Goal: Task Accomplishment & Management: Use online tool/utility

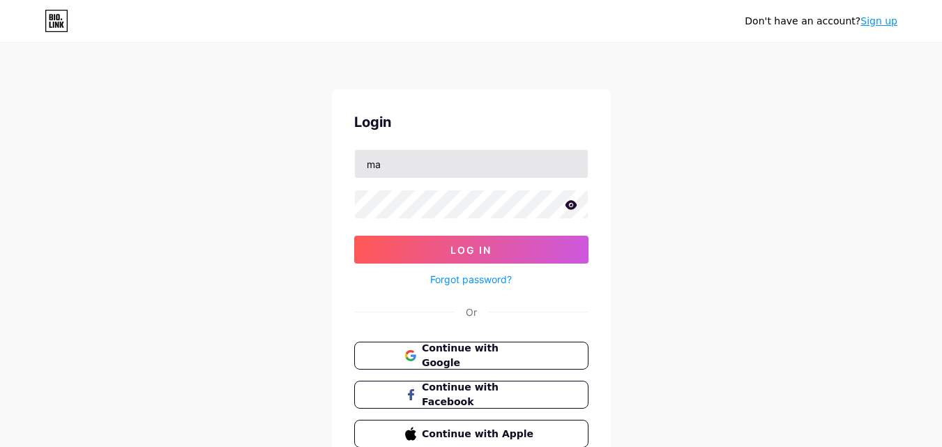
drag, startPoint x: 0, startPoint y: 0, endPoint x: 546, endPoint y: 167, distance: 570.6
click at [546, 167] on input "ma" at bounding box center [471, 164] width 233 height 28
type input "[EMAIL_ADDRESS][DOMAIN_NAME]"
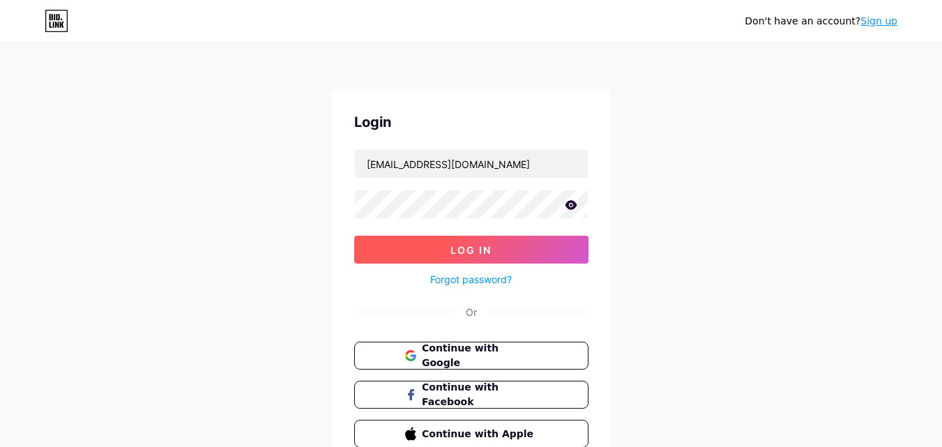
click at [399, 237] on button "Log In" at bounding box center [471, 250] width 234 height 28
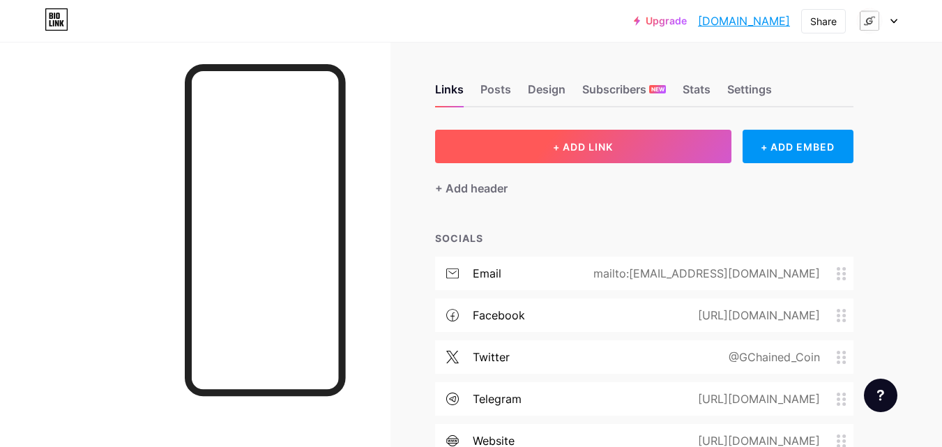
click at [497, 155] on button "+ ADD LINK" at bounding box center [583, 146] width 296 height 33
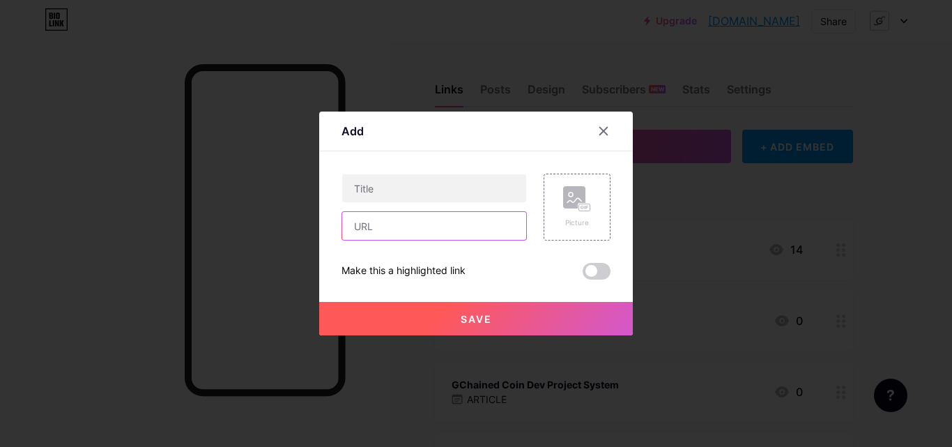
click at [472, 223] on input "text" at bounding box center [434, 226] width 184 height 28
paste input "[DOMAIN_NAME][URL]"
type input "[DOMAIN_NAME][URL]"
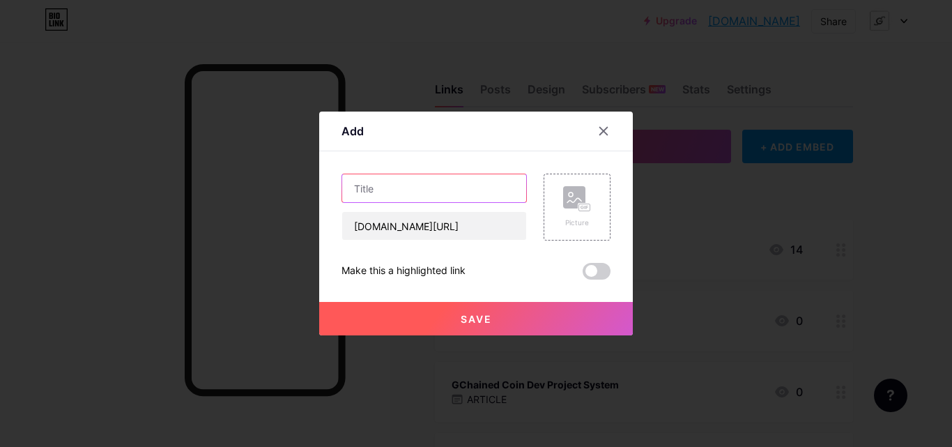
click at [468, 192] on input "text" at bounding box center [434, 188] width 184 height 28
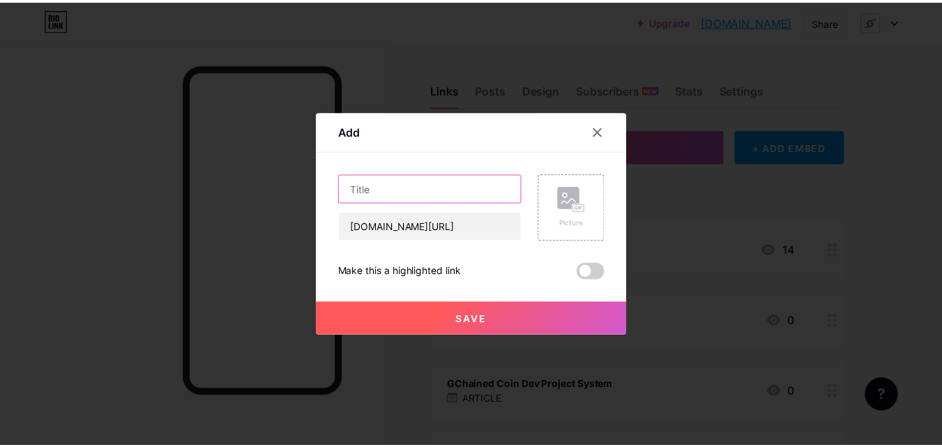
scroll to position [0, 0]
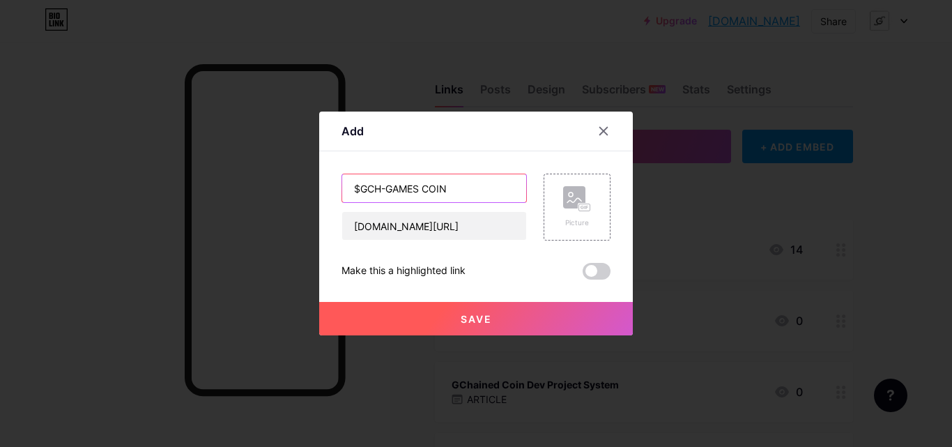
type input "$GCH-GAMES COIN"
click at [482, 319] on span "Save" at bounding box center [476, 319] width 31 height 12
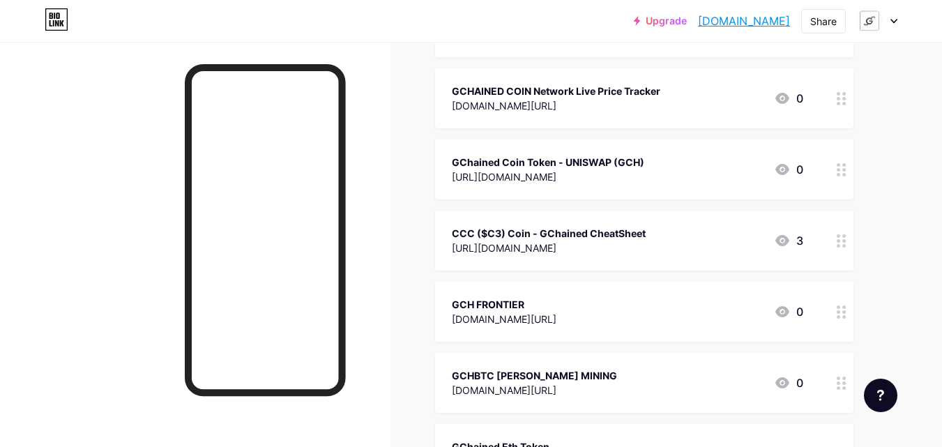
scroll to position [4899, 0]
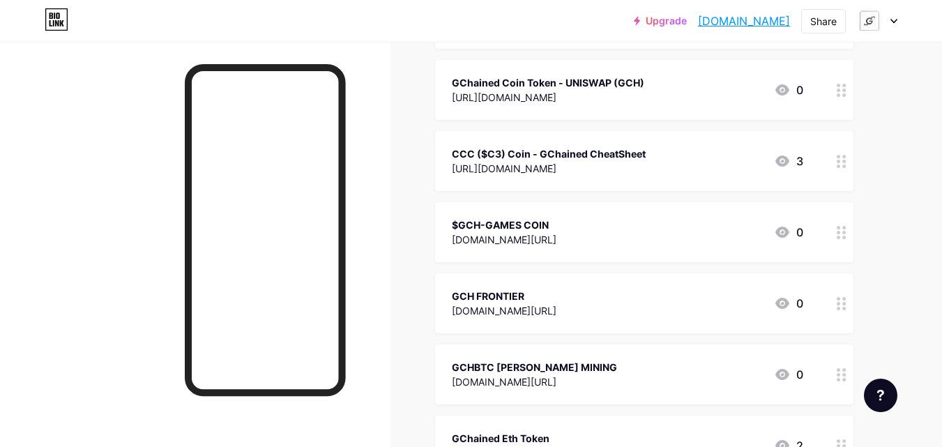
click at [893, 27] on div at bounding box center [877, 20] width 40 height 25
click at [891, 19] on icon at bounding box center [893, 21] width 7 height 5
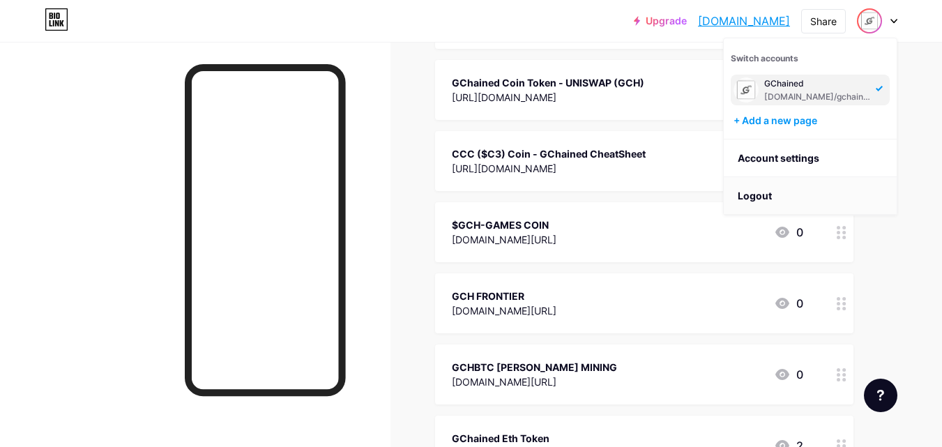
click at [801, 196] on li "Logout" at bounding box center [809, 196] width 173 height 38
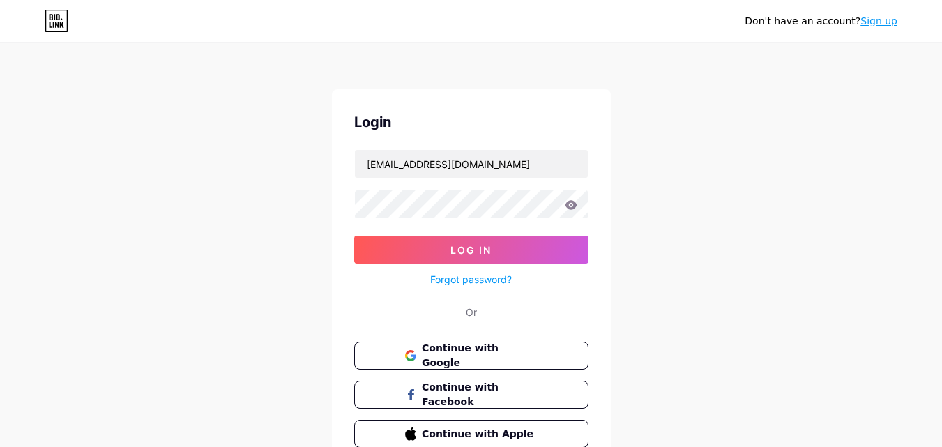
drag, startPoint x: 13, startPoint y: 61, endPoint x: 123, endPoint y: 20, distance: 117.5
click at [13, 61] on div "Don't have an account? Sign up Login [EMAIL_ADDRESS][DOMAIN_NAME] Log In Forgot…" at bounding box center [471, 257] width 942 height 514
click at [540, 164] on input "[EMAIL_ADDRESS][DOMAIN_NAME]" at bounding box center [471, 164] width 233 height 28
type input "[EMAIL_ADDRESS][DOMAIN_NAME]"
click at [354, 236] on button "Log In" at bounding box center [471, 250] width 234 height 28
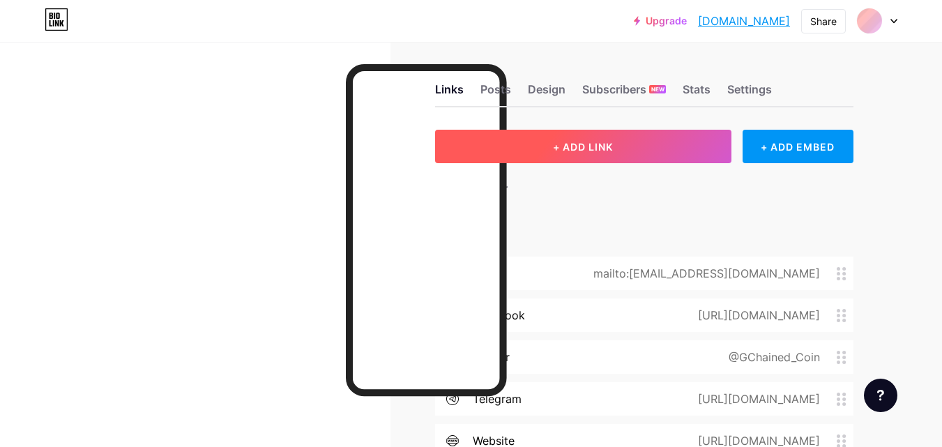
click at [555, 153] on button "+ ADD LINK" at bounding box center [583, 146] width 296 height 33
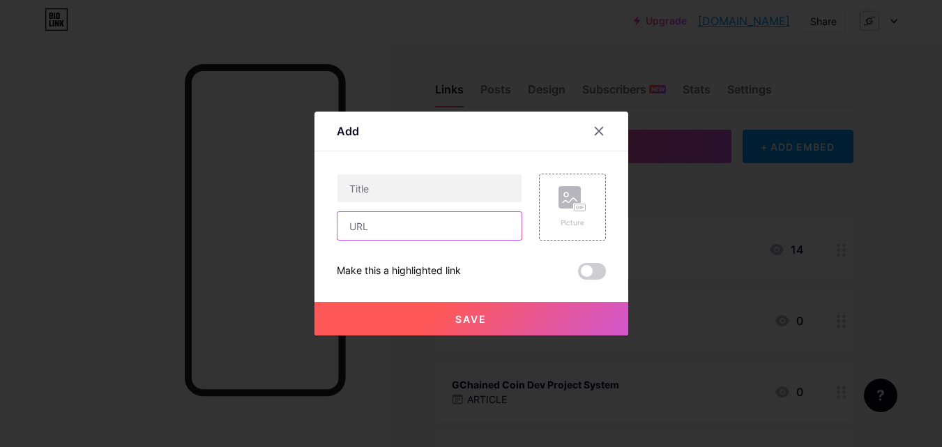
click at [493, 226] on input "text" at bounding box center [429, 226] width 184 height 28
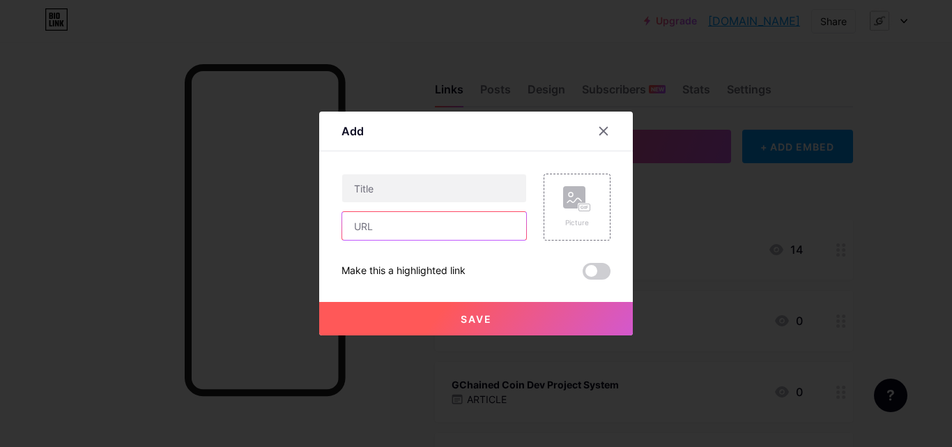
click at [493, 226] on input "text" at bounding box center [434, 226] width 184 height 28
paste input "[DOMAIN_NAME][URL]"
type input "[DOMAIN_NAME][URL]"
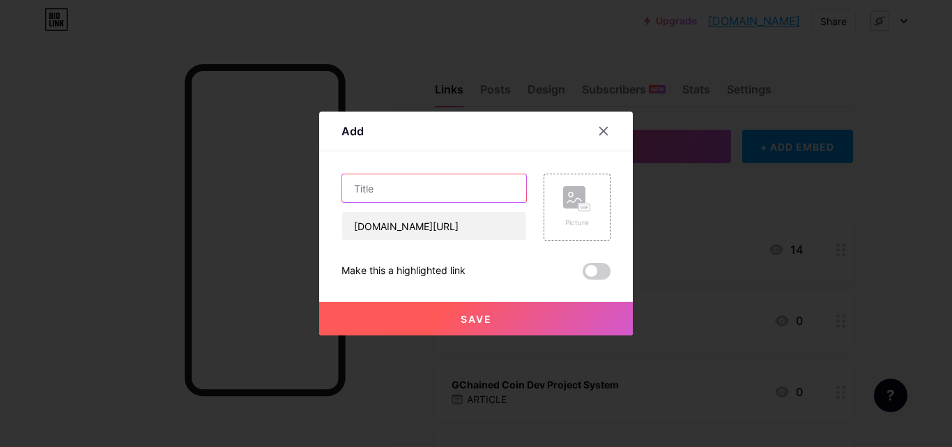
click at [459, 185] on input "text" at bounding box center [434, 188] width 184 height 28
type input "$GCH-GAME COIN"
click at [484, 316] on span "Save" at bounding box center [476, 319] width 31 height 12
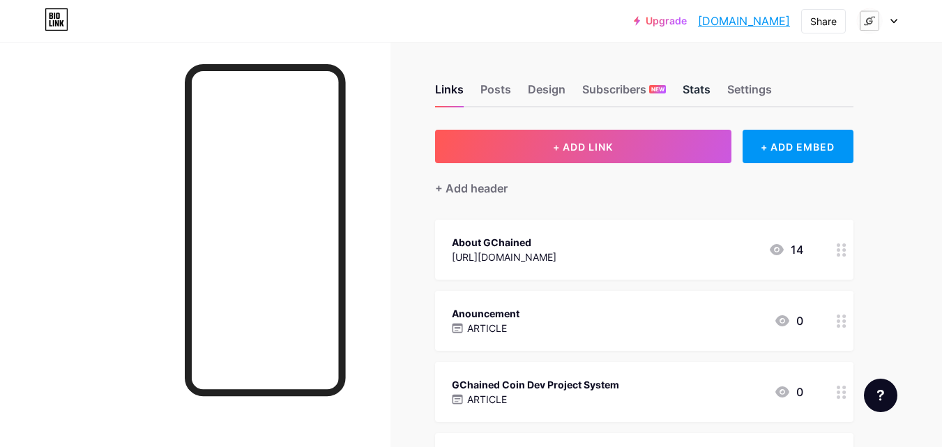
click at [695, 89] on div "Stats" at bounding box center [696, 93] width 28 height 25
click at [694, 90] on div "Stats" at bounding box center [696, 93] width 28 height 25
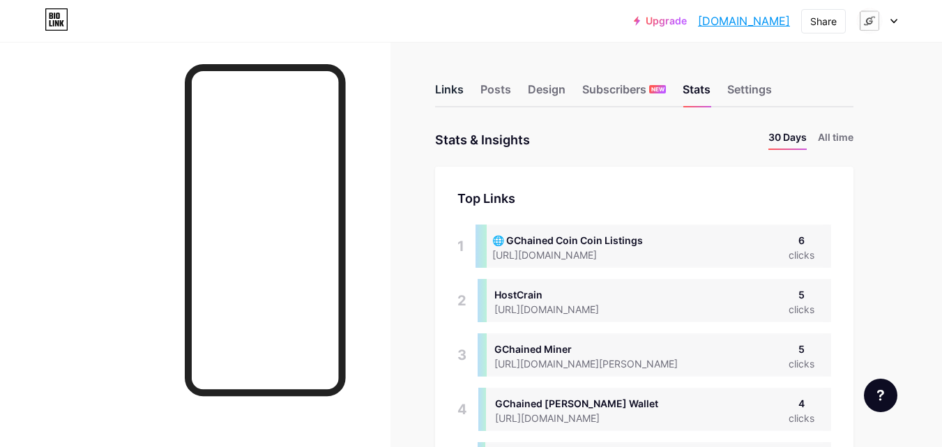
click at [443, 92] on div "Links" at bounding box center [449, 93] width 29 height 25
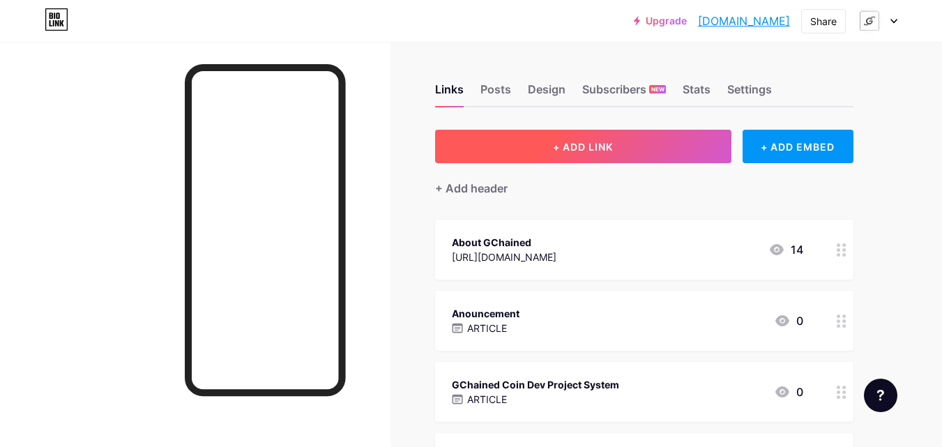
click at [540, 158] on button "+ ADD LINK" at bounding box center [583, 146] width 296 height 33
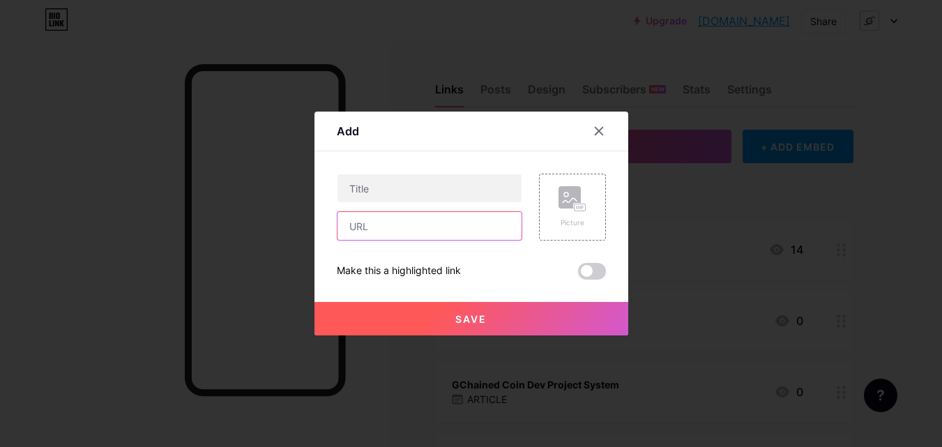
click at [450, 224] on input "text" at bounding box center [429, 226] width 184 height 28
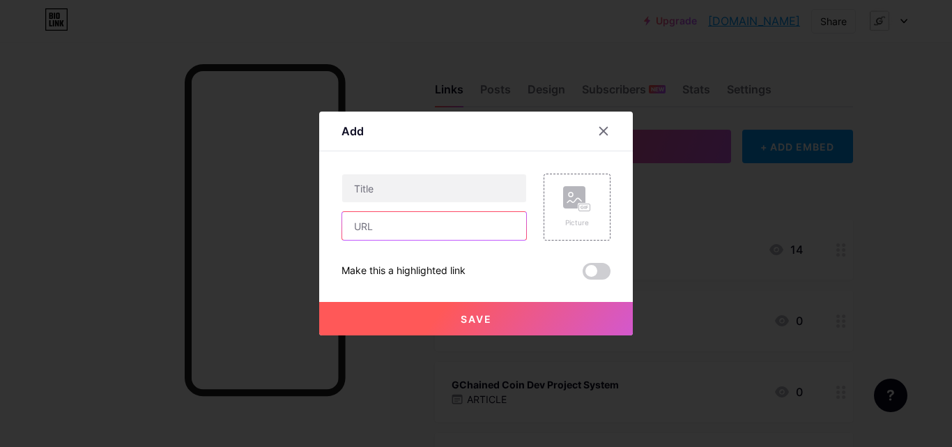
paste input "[URL][DOMAIN_NAME]"
type input "[URL][DOMAIN_NAME]"
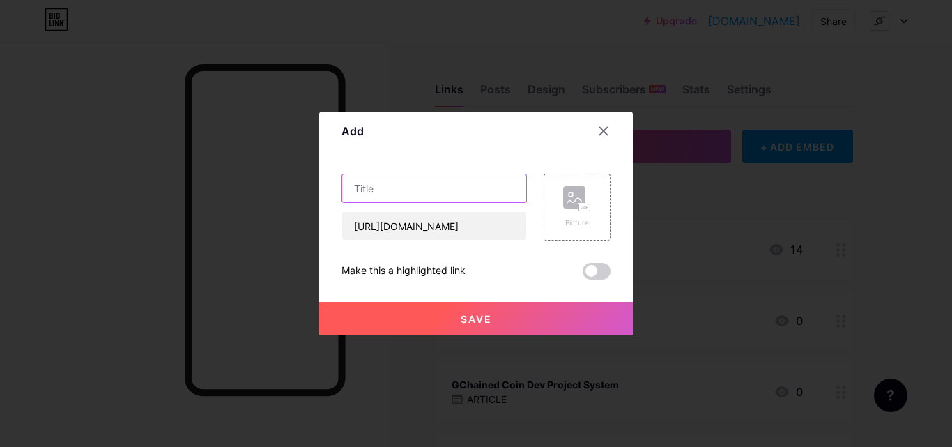
click at [452, 178] on input "text" at bounding box center [434, 188] width 184 height 28
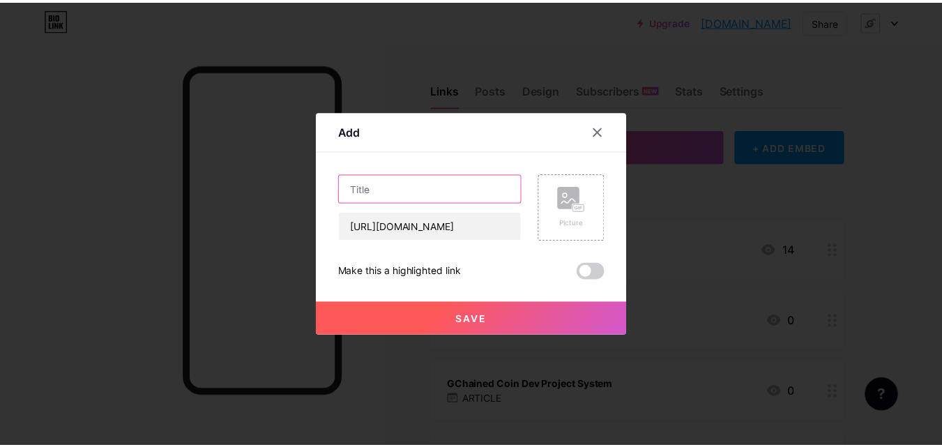
scroll to position [0, 0]
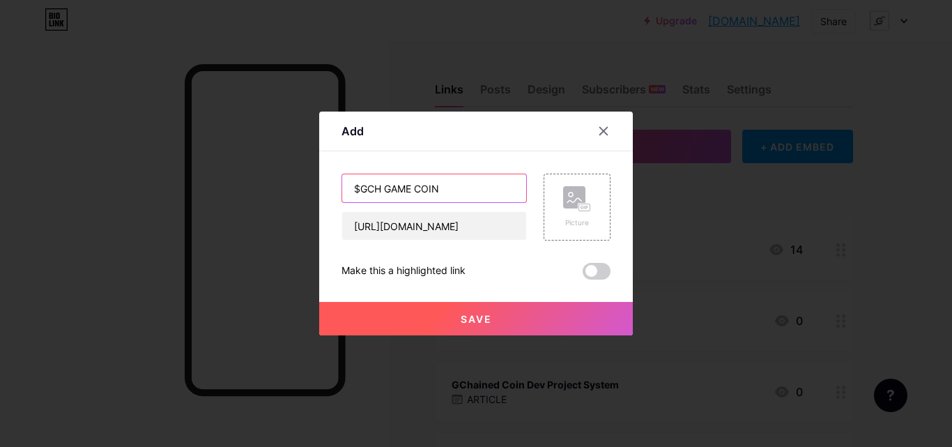
type input "$GCH GAME COIN"
click at [492, 317] on button "Save" at bounding box center [476, 318] width 314 height 33
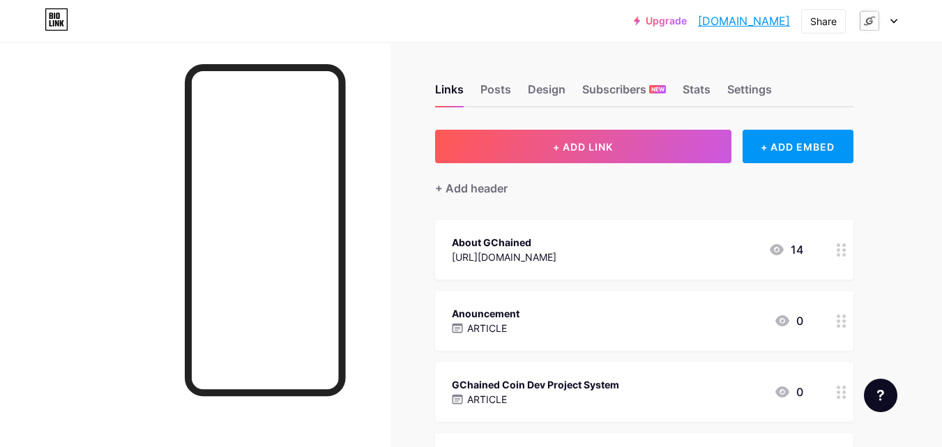
click at [891, 24] on div at bounding box center [877, 20] width 40 height 25
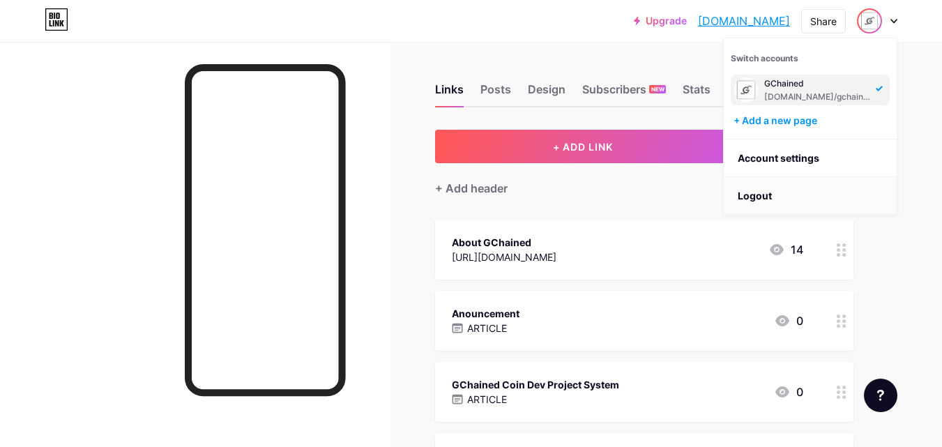
click at [841, 201] on li "Logout" at bounding box center [809, 196] width 173 height 38
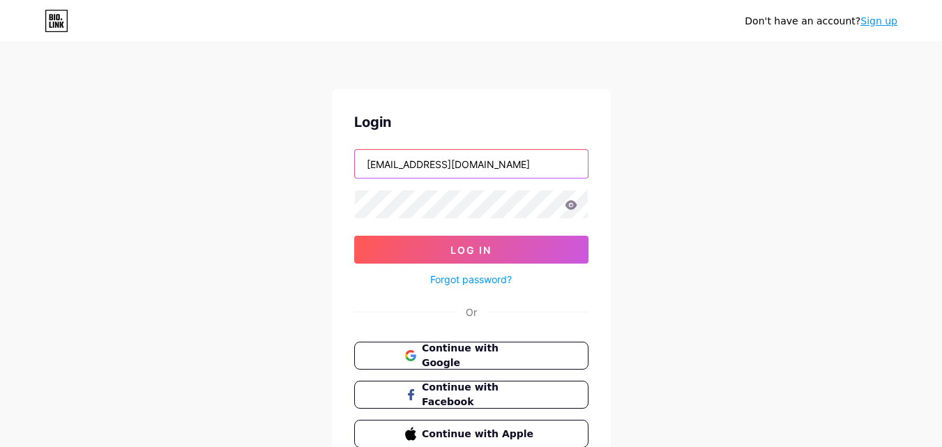
click at [536, 167] on input "[EMAIL_ADDRESS][DOMAIN_NAME]" at bounding box center [471, 164] width 233 height 28
type input "[EMAIL_ADDRESS][DOMAIN_NAME]"
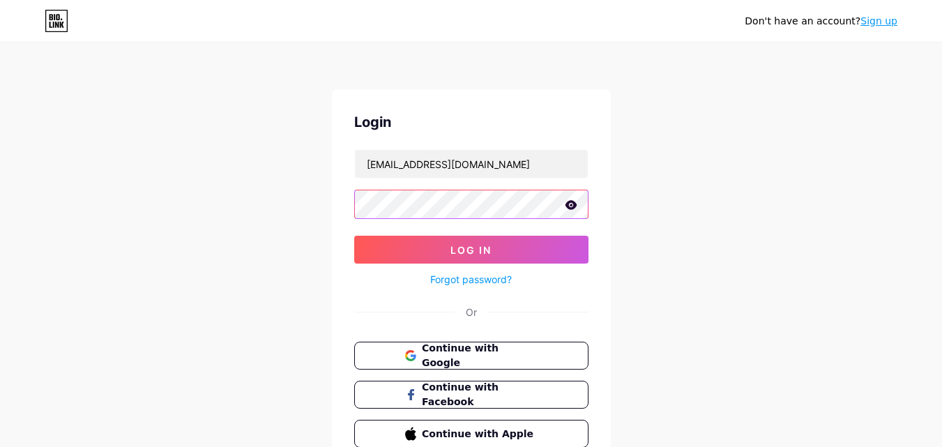
click at [354, 236] on button "Log In" at bounding box center [471, 250] width 234 height 28
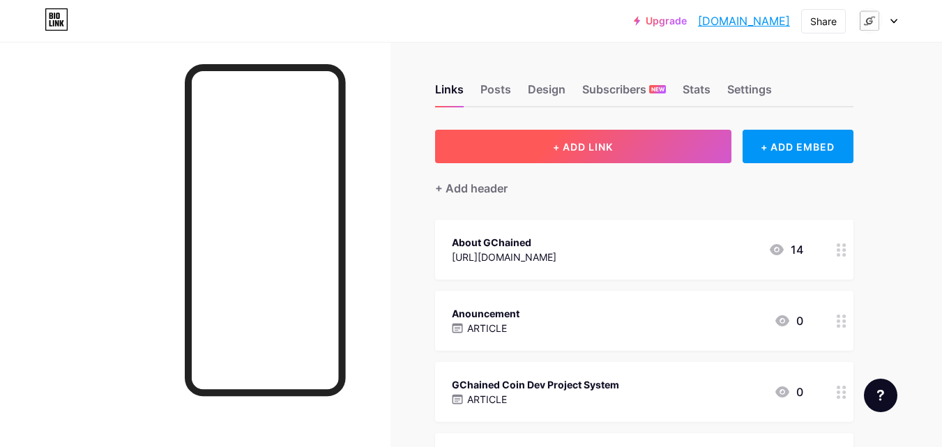
click at [513, 160] on button "+ ADD LINK" at bounding box center [583, 146] width 296 height 33
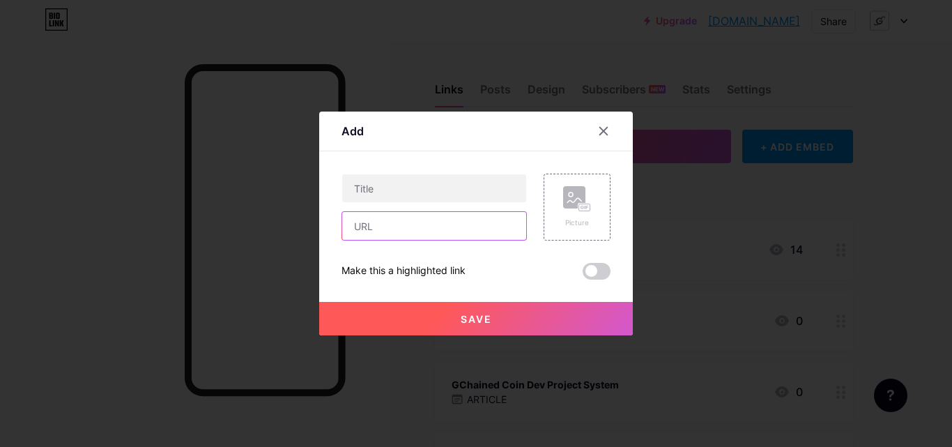
click at [450, 222] on input "text" at bounding box center [434, 226] width 184 height 28
paste input "[URL][DOMAIN_NAME]"
type input "[URL][DOMAIN_NAME]"
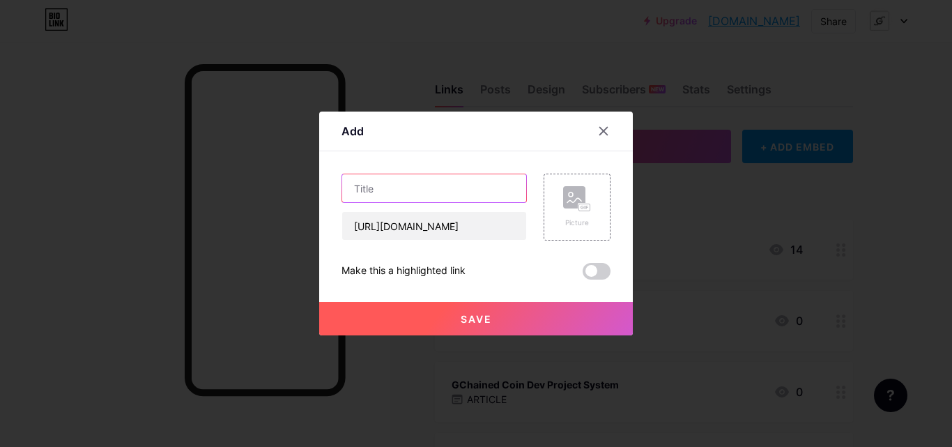
click at [443, 181] on input "text" at bounding box center [434, 188] width 184 height 28
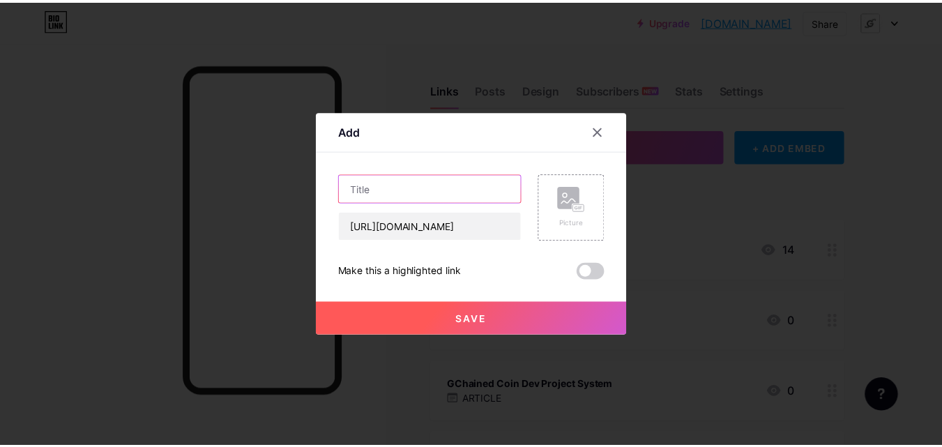
scroll to position [0, 0]
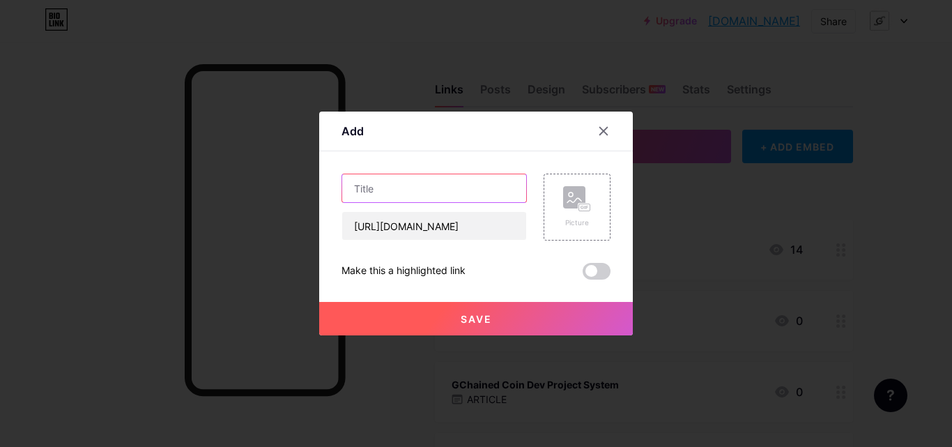
type input "#"
type input "$GCH-GAME COIN"
click at [483, 313] on span "Save" at bounding box center [476, 319] width 31 height 12
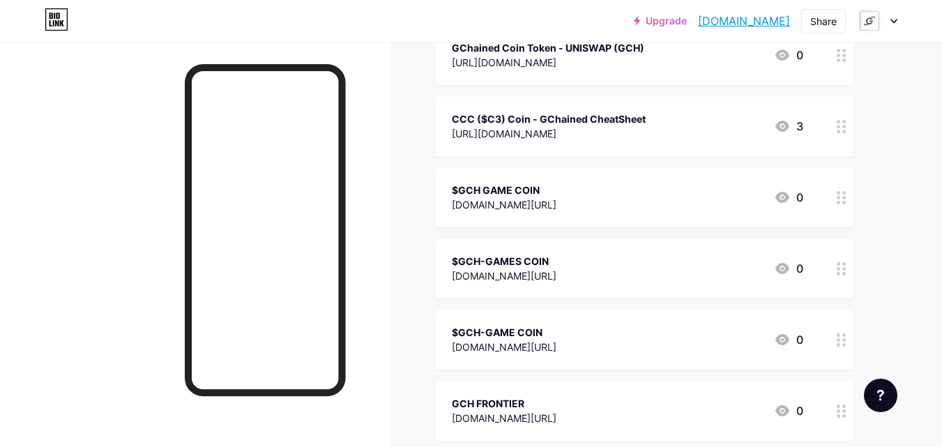
scroll to position [5015, 0]
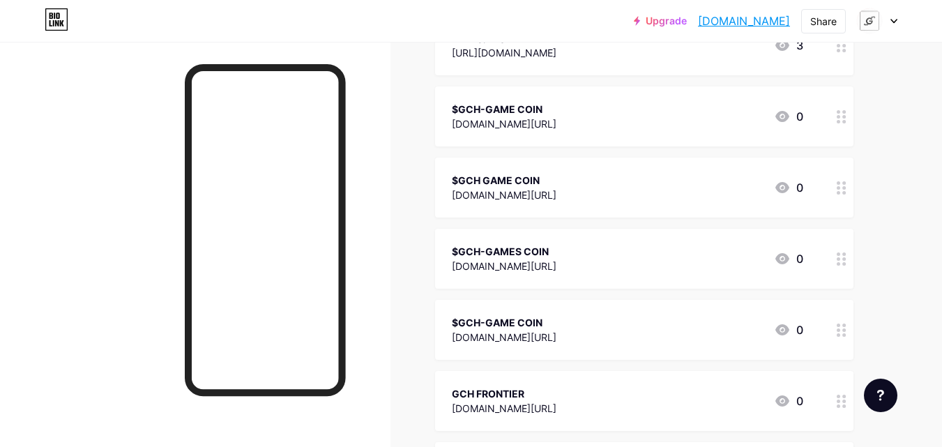
click at [895, 29] on div at bounding box center [877, 20] width 40 height 25
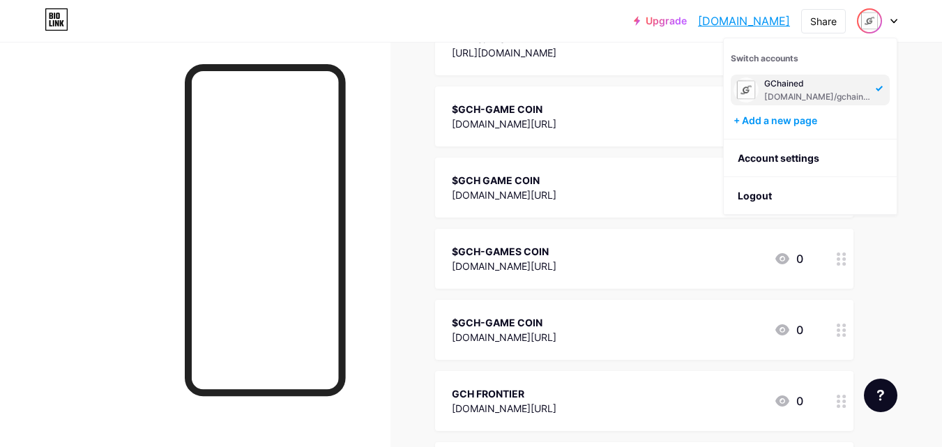
click at [893, 24] on div at bounding box center [877, 20] width 40 height 25
click at [893, 23] on icon at bounding box center [893, 21] width 7 height 5
click at [893, 29] on div at bounding box center [877, 20] width 40 height 25
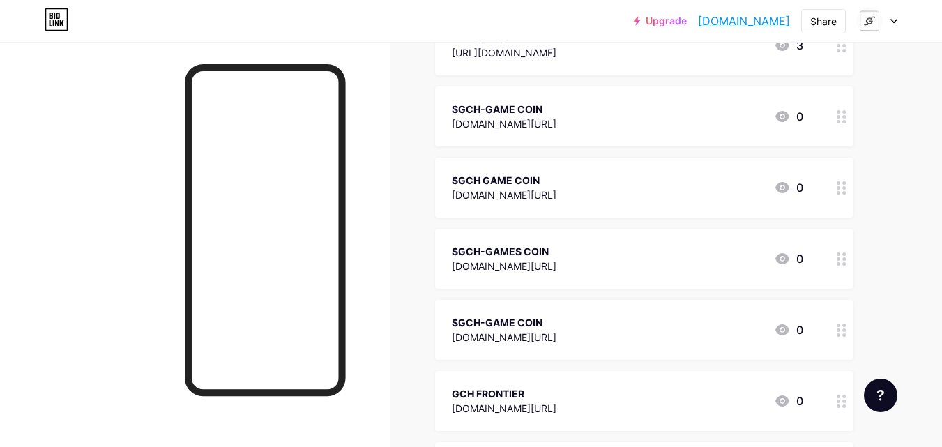
click at [893, 26] on div at bounding box center [877, 20] width 40 height 25
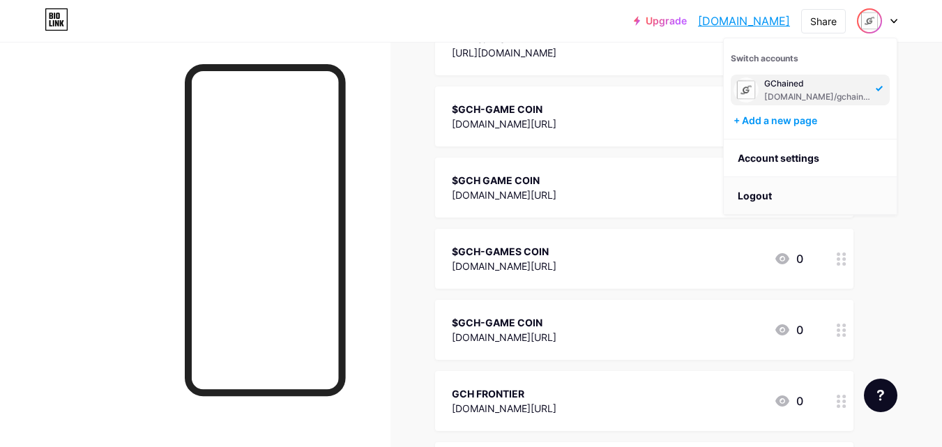
click at [875, 201] on li "Logout" at bounding box center [809, 196] width 173 height 38
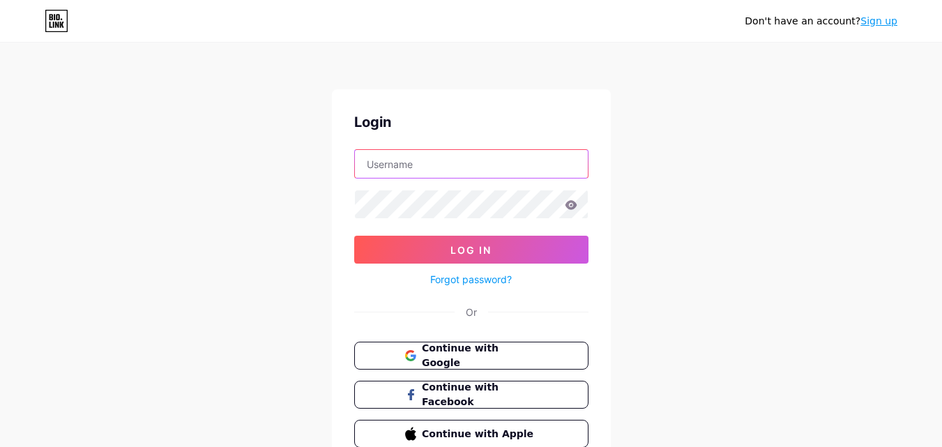
type input "[EMAIL_ADDRESS][DOMAIN_NAME]"
